Goal: Check status: Check status

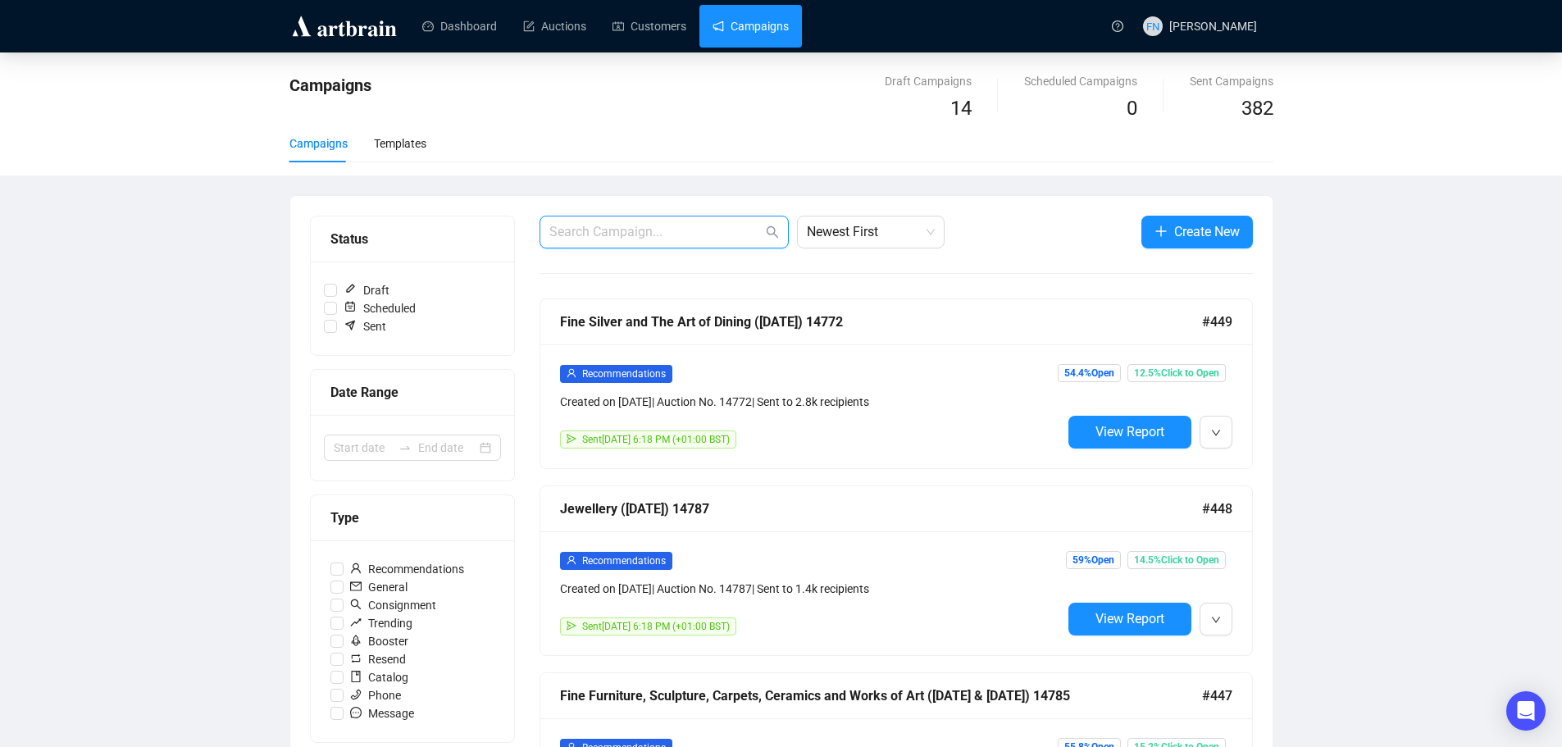
click at [636, 239] on input "text" at bounding box center [655, 232] width 213 height 20
type input "14781"
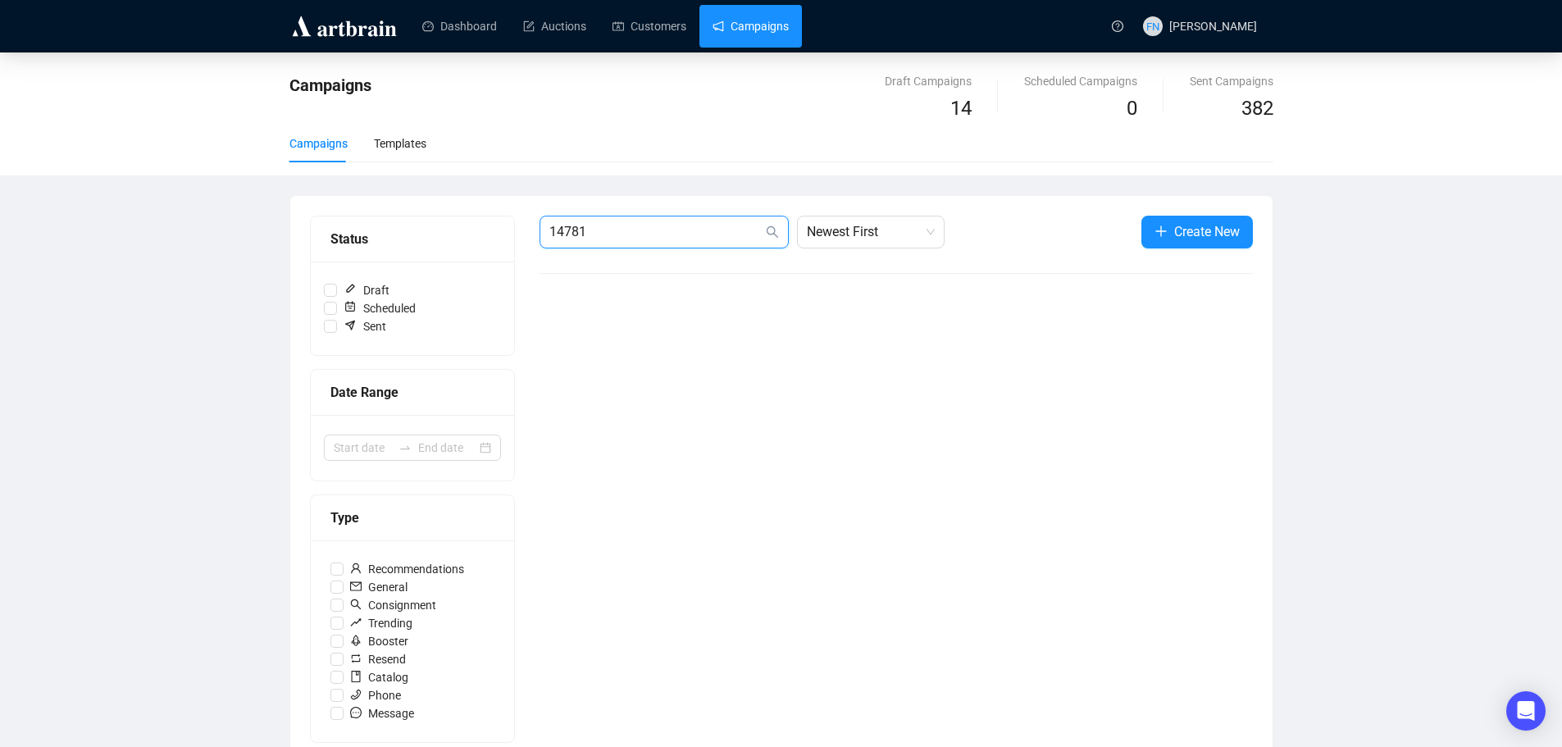
click at [691, 227] on input "14781" at bounding box center [655, 232] width 213 height 20
click at [171, 267] on div "Campaigns Draft Campaigns 14 Scheduled Campaigns 0 Sent Campaigns 382 Campaigns…" at bounding box center [781, 479] width 1562 height 854
click at [645, 231] on input "14781" at bounding box center [655, 232] width 213 height 20
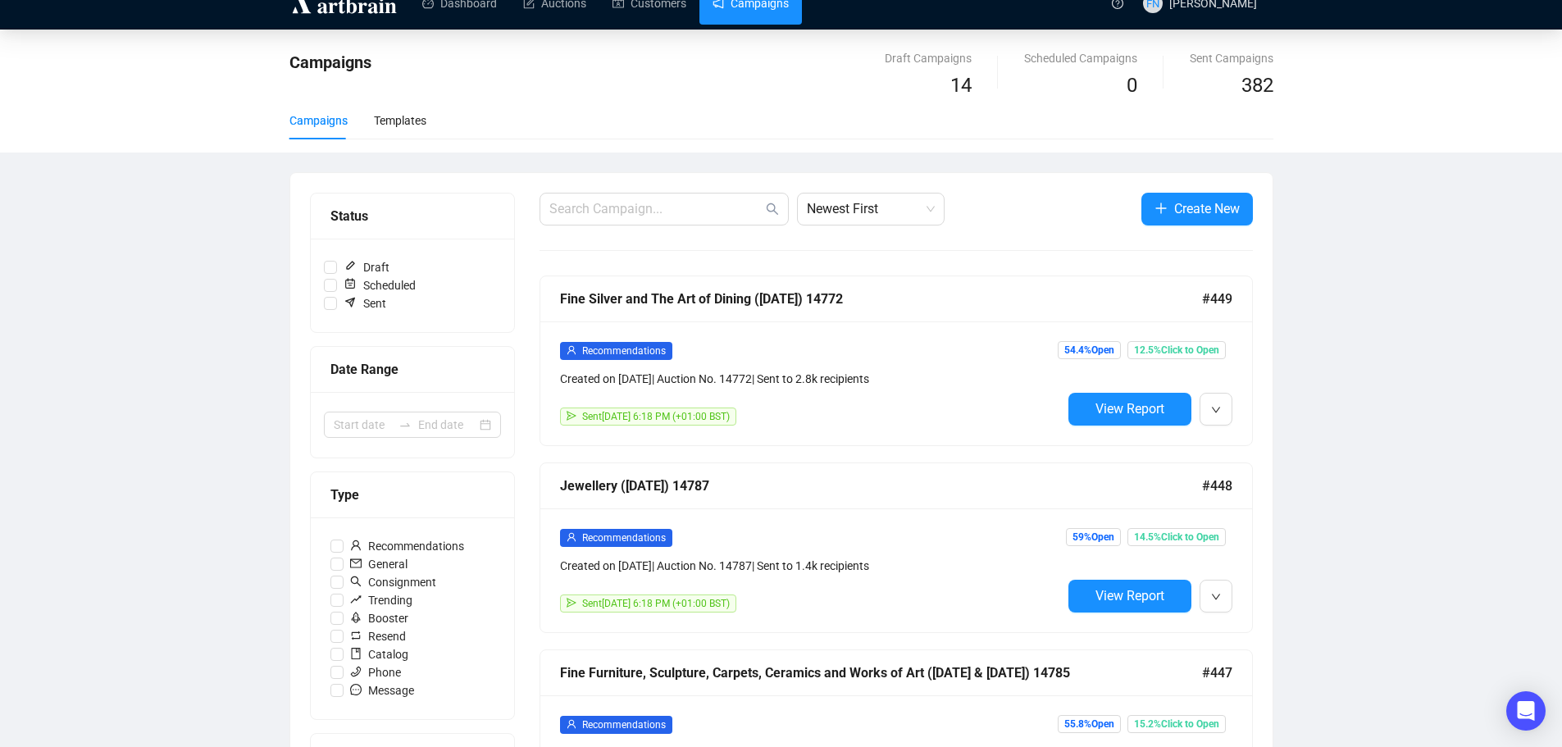
drag, startPoint x: 134, startPoint y: 330, endPoint x: 137, endPoint y: 339, distance: 9.3
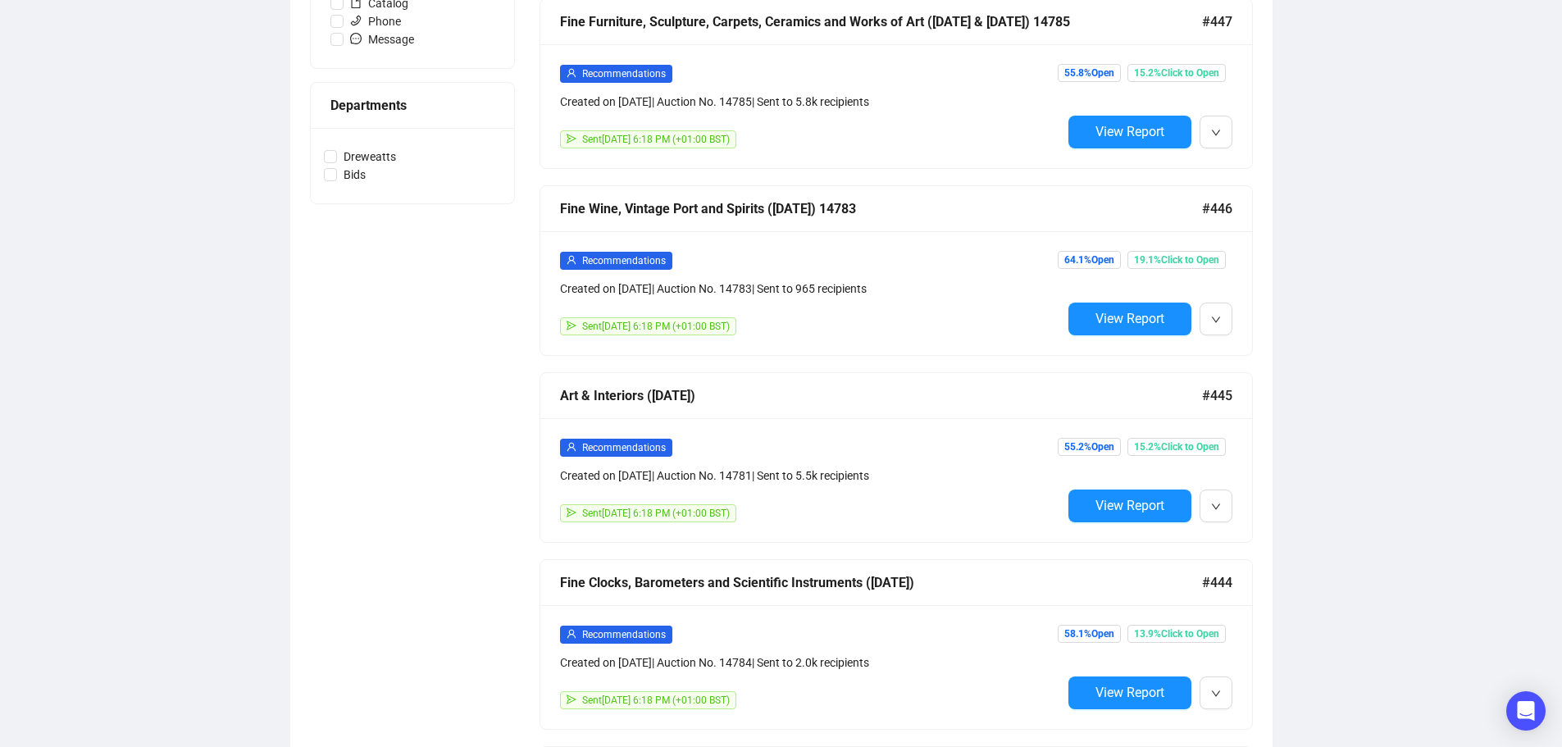
scroll to position [680, 0]
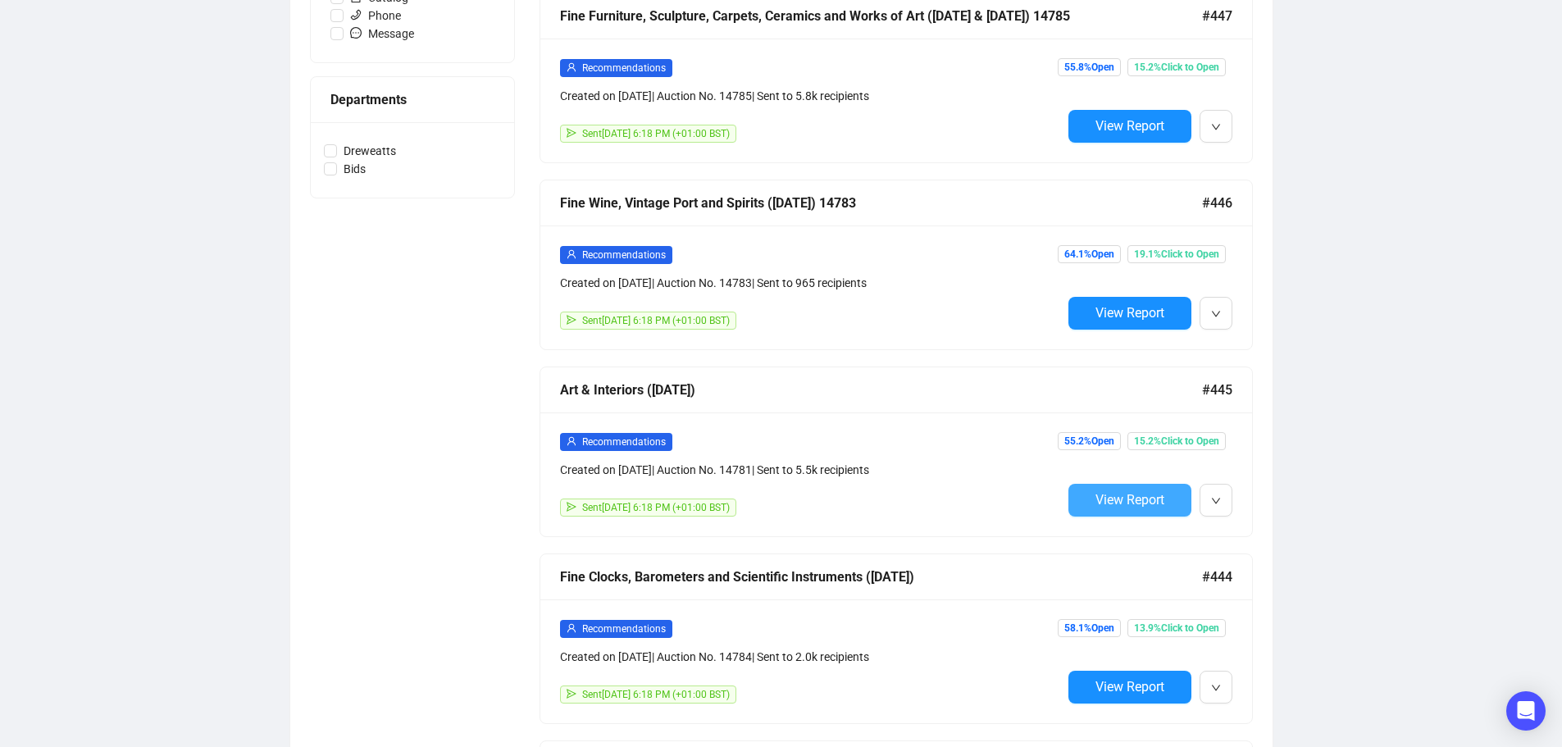
click at [1148, 502] on span "View Report" at bounding box center [1129, 500] width 69 height 16
